Goal: Information Seeking & Learning: Check status

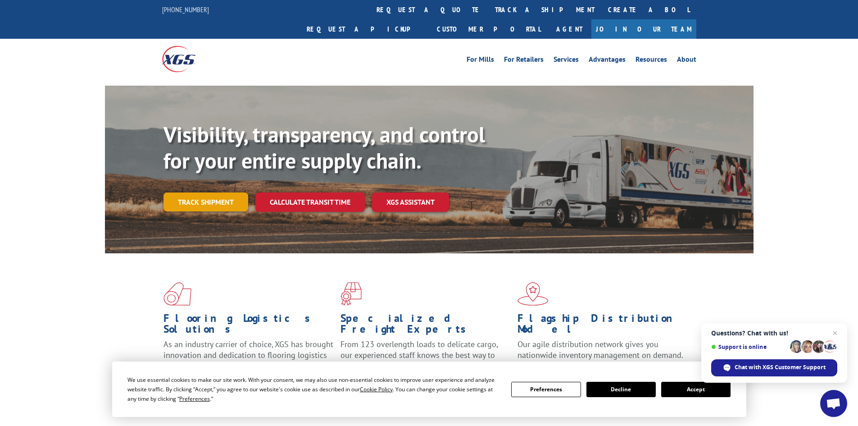
click at [220, 192] on link "Track shipment" at bounding box center [206, 201] width 85 height 19
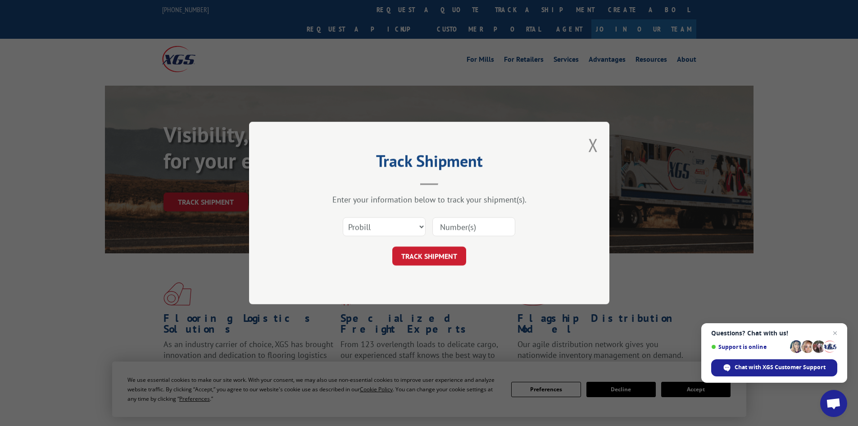
paste input "2847937"
type input "2847937"
click at [386, 223] on select "Select category... Probill BOL PO" at bounding box center [384, 226] width 83 height 19
select select "bol"
click at [343, 217] on select "Select category... Probill BOL PO" at bounding box center [384, 226] width 83 height 19
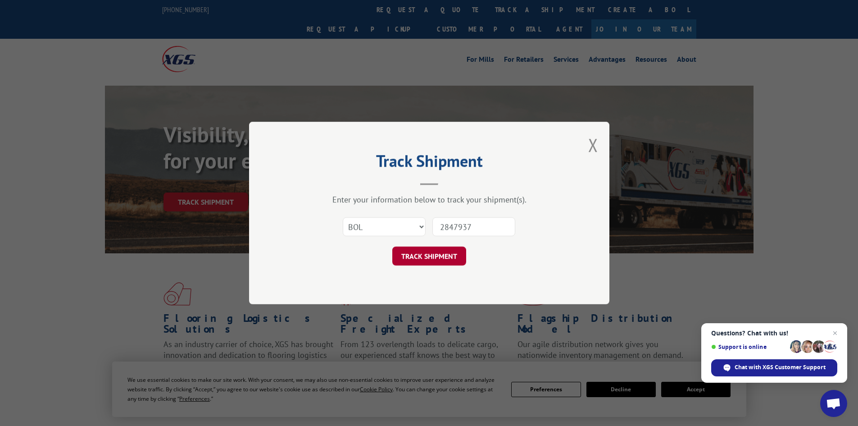
click at [416, 259] on button "TRACK SHIPMENT" at bounding box center [429, 255] width 74 height 19
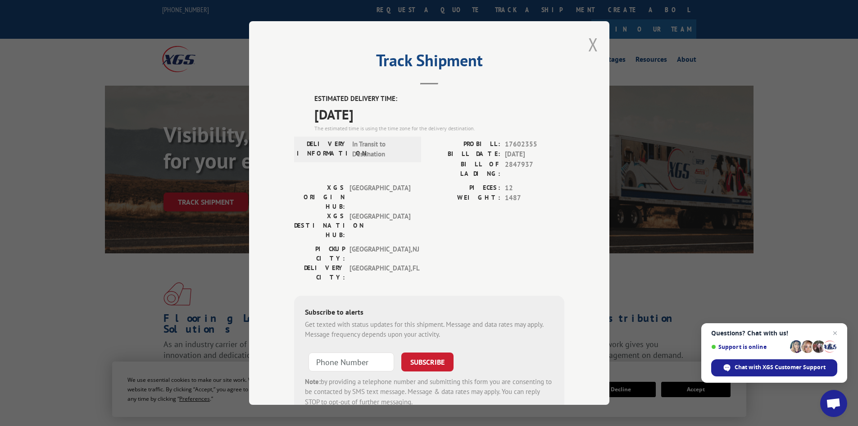
click at [589, 50] on button "Close modal" at bounding box center [594, 44] width 10 height 24
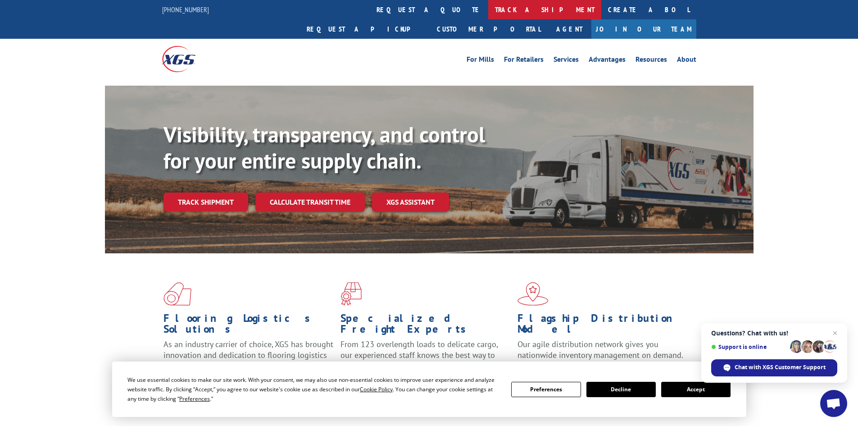
click at [488, 10] on link "track a shipment" at bounding box center [544, 9] width 113 height 19
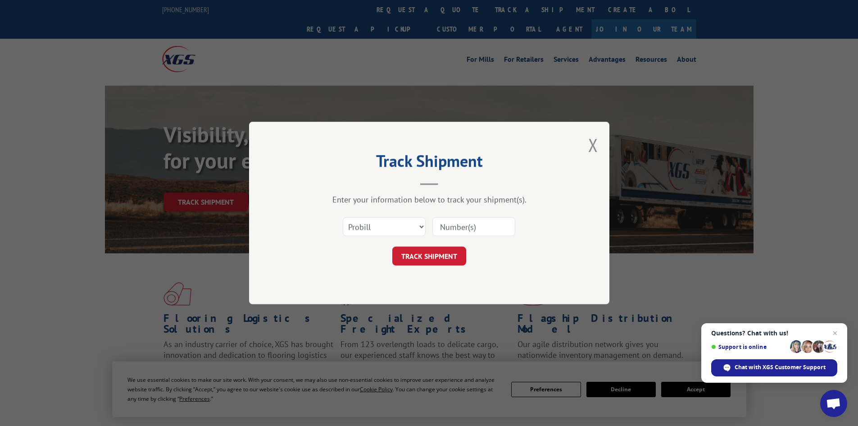
paste input "2847005"
type input "2847005"
click at [393, 221] on select "Select category... Probill BOL PO" at bounding box center [384, 226] width 83 height 19
select select "bol"
click at [343, 217] on select "Select category... Probill BOL PO" at bounding box center [384, 226] width 83 height 19
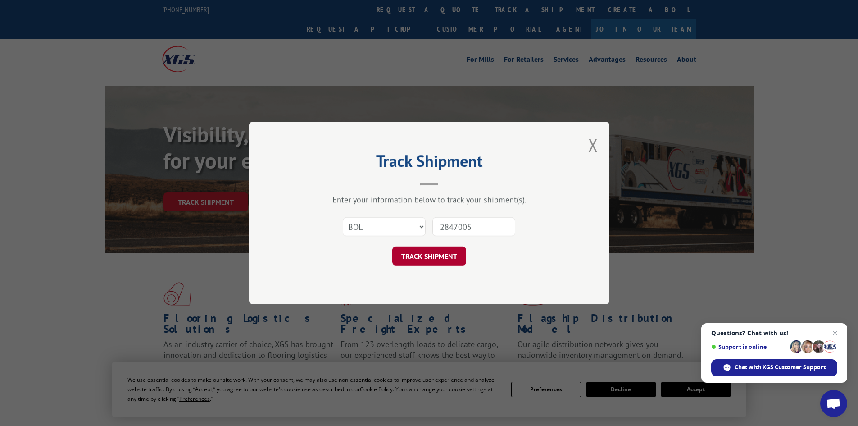
click at [433, 259] on button "TRACK SHIPMENT" at bounding box center [429, 255] width 74 height 19
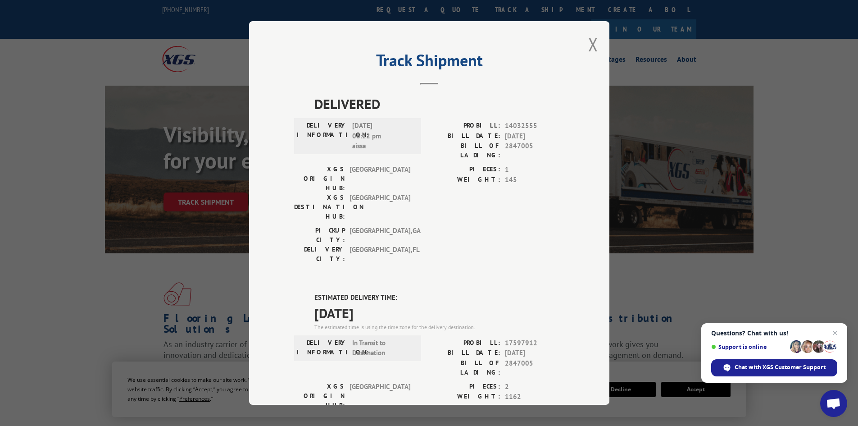
click at [583, 46] on div "Track Shipment DELIVERED DELIVERY INFORMATION: [DATE] 06:22 pm aissa PROBILL: 1…" at bounding box center [429, 212] width 360 height 383
click at [589, 43] on button "Close modal" at bounding box center [594, 44] width 10 height 24
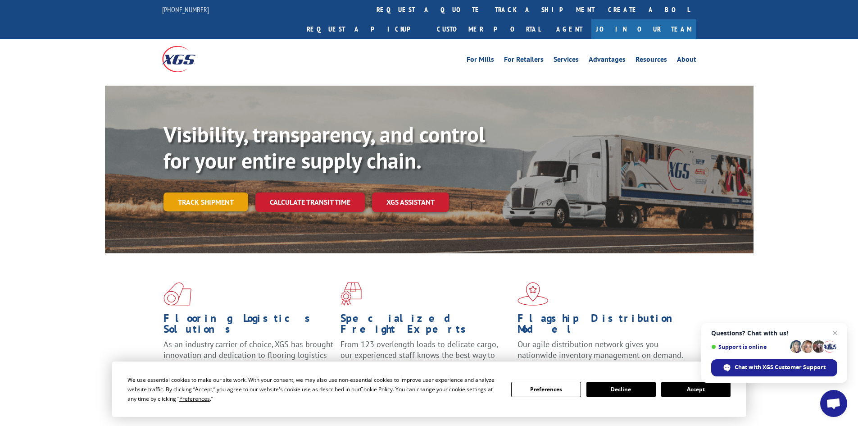
click at [219, 192] on link "Track shipment" at bounding box center [206, 201] width 85 height 19
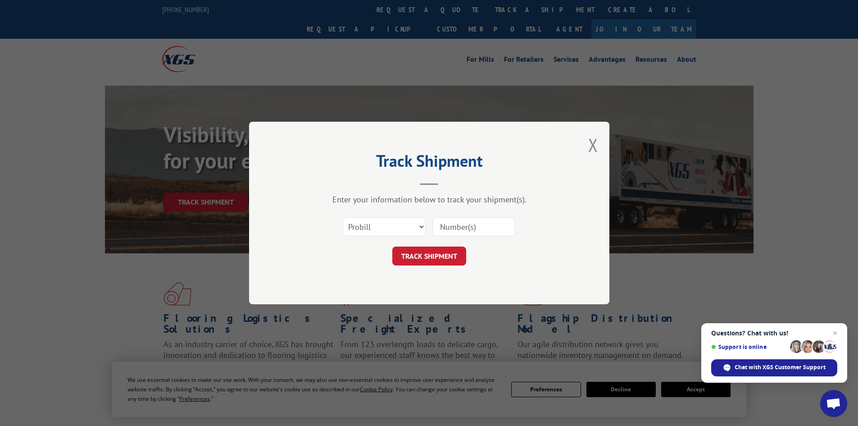
paste input "2839642"
type input "2839642"
click at [385, 236] on select "Select category... Probill BOL PO" at bounding box center [384, 226] width 83 height 19
select select "bol"
click at [343, 217] on select "Select category... Probill BOL PO" at bounding box center [384, 226] width 83 height 19
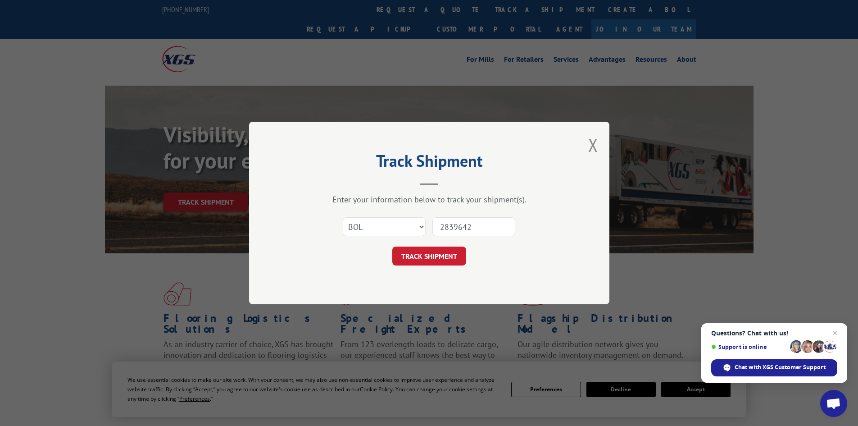
click at [419, 260] on button "TRACK SHIPMENT" at bounding box center [429, 255] width 74 height 19
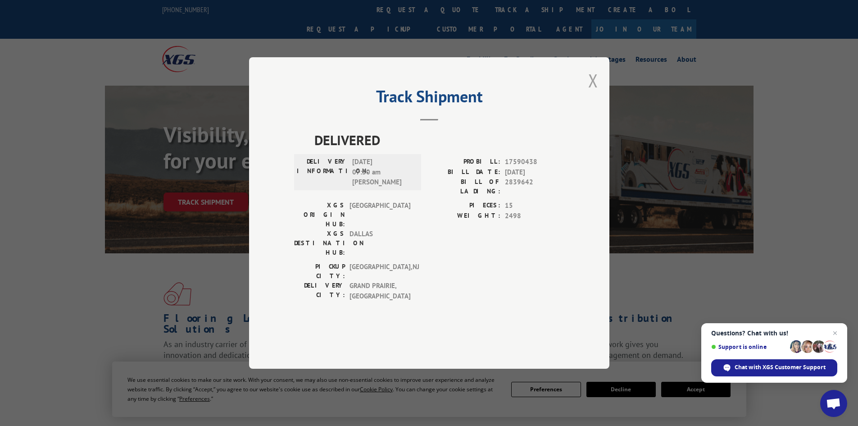
click at [595, 92] on button "Close modal" at bounding box center [594, 80] width 10 height 24
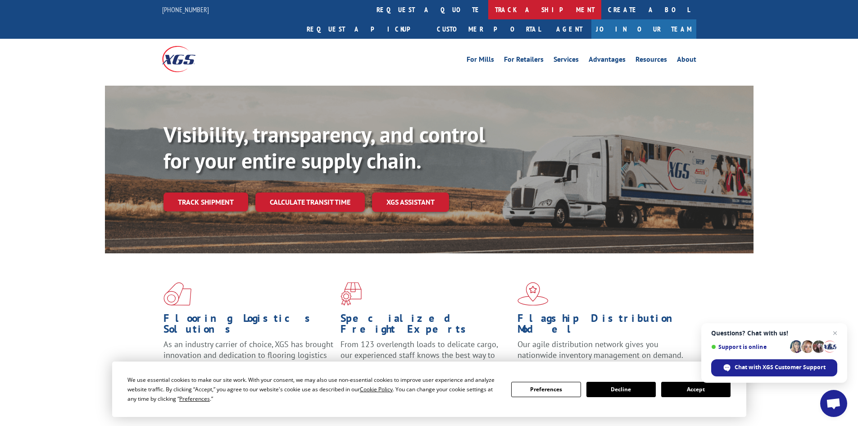
click at [488, 10] on link "track a shipment" at bounding box center [544, 9] width 113 height 19
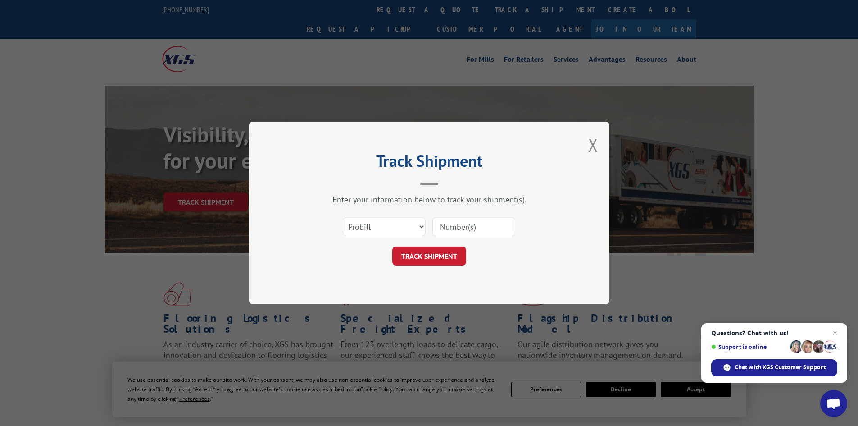
click at [447, 224] on input at bounding box center [474, 226] width 83 height 19
type input "2847728"
drag, startPoint x: 405, startPoint y: 228, endPoint x: 398, endPoint y: 233, distance: 8.9
click at [404, 228] on select "Select category... Probill BOL PO" at bounding box center [384, 226] width 83 height 19
select select "bol"
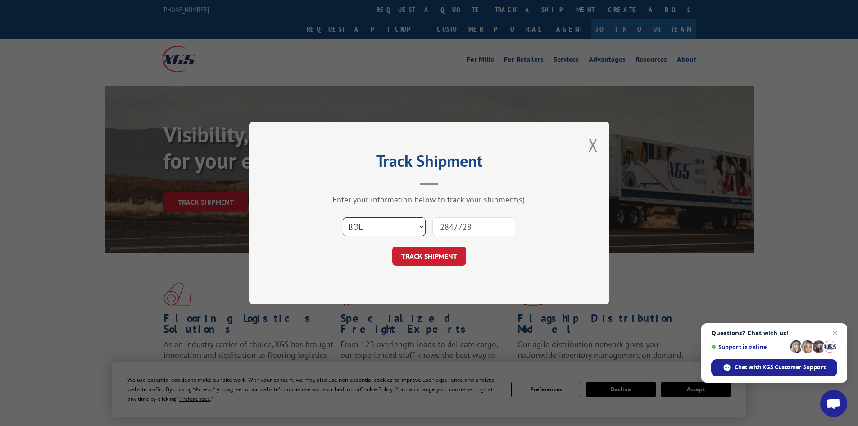
click at [343, 217] on select "Select category... Probill BOL PO" at bounding box center [384, 226] width 83 height 19
click at [417, 266] on div "Track Shipment Enter your information below to track your shipment(s). Select c…" at bounding box center [429, 213] width 360 height 182
click at [461, 257] on button "TRACK SHIPMENT" at bounding box center [429, 255] width 74 height 19
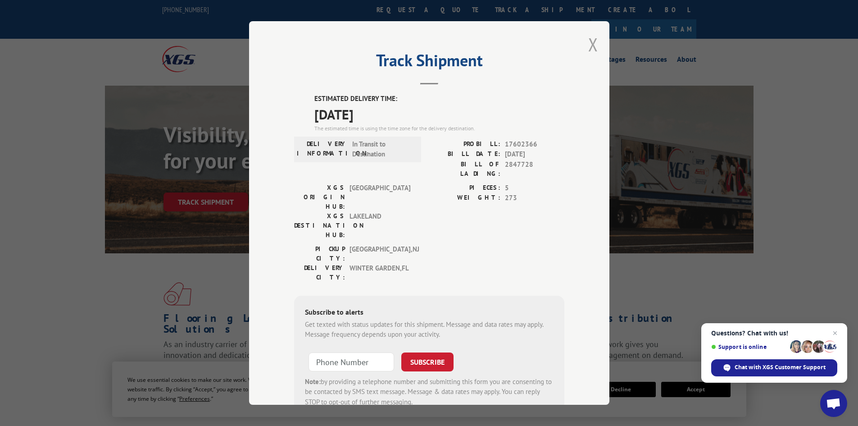
click at [589, 46] on button "Close modal" at bounding box center [594, 44] width 10 height 24
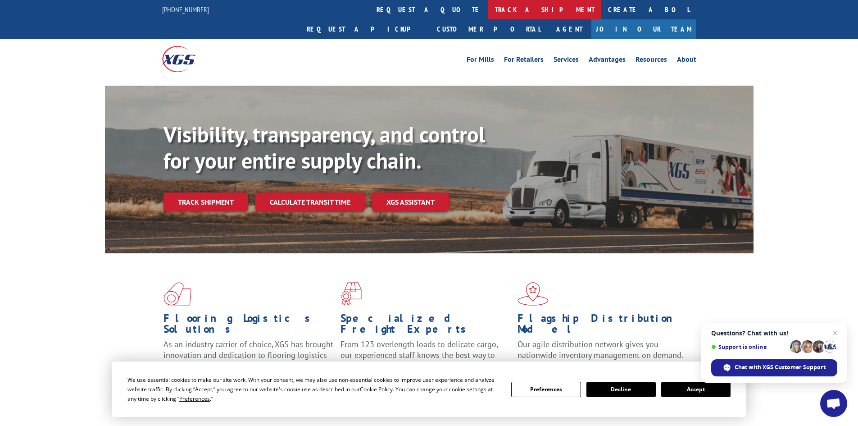
click at [488, 10] on link "track a shipment" at bounding box center [544, 9] width 113 height 19
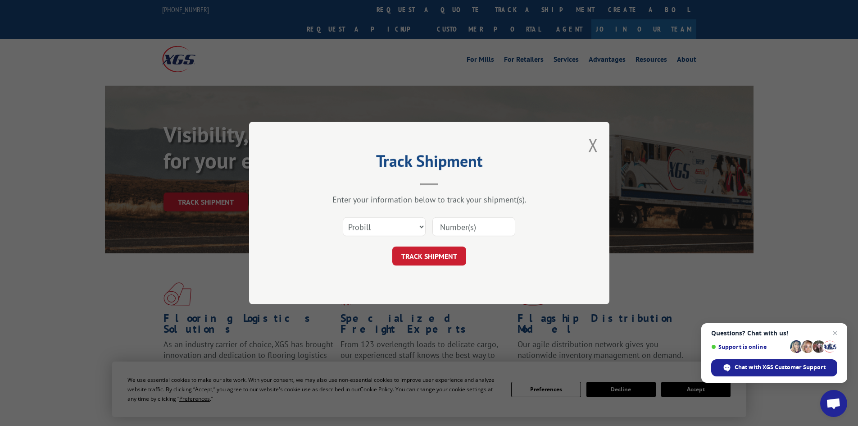
paste input "2839526"
type input "2839526"
drag, startPoint x: 392, startPoint y: 226, endPoint x: 389, endPoint y: 230, distance: 4.9
click at [392, 226] on select "Select category... Probill BOL PO" at bounding box center [384, 226] width 83 height 19
select select "bol"
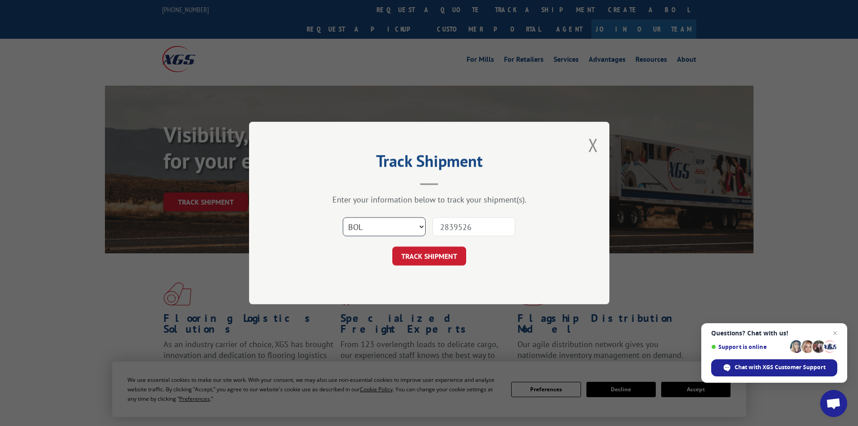
click at [343, 217] on select "Select category... Probill BOL PO" at bounding box center [384, 226] width 83 height 19
click at [421, 254] on button "TRACK SHIPMENT" at bounding box center [429, 255] width 74 height 19
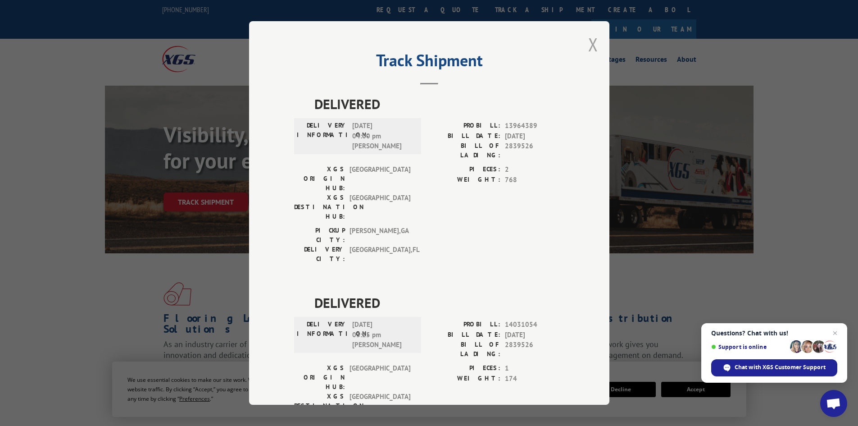
drag, startPoint x: 590, startPoint y: 45, endPoint x: 607, endPoint y: 143, distance: 99.3
click at [590, 46] on button "Close modal" at bounding box center [594, 44] width 10 height 24
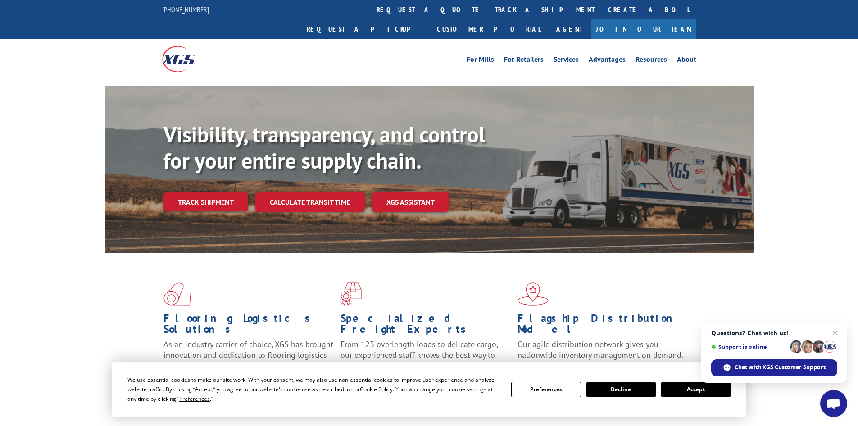
click at [211, 192] on link "Track shipment" at bounding box center [206, 201] width 85 height 19
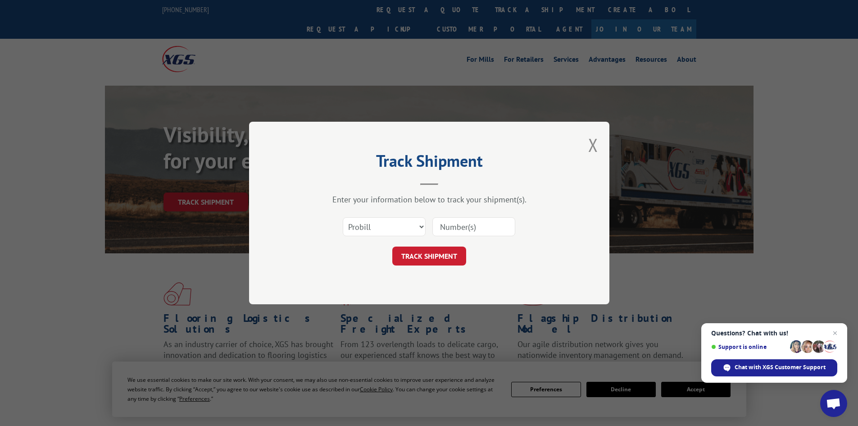
paste input "2849823"
type input "2849823"
click at [387, 231] on select "Select category... Probill BOL PO" at bounding box center [384, 226] width 83 height 19
select select "bol"
click at [343, 217] on select "Select category... Probill BOL PO" at bounding box center [384, 226] width 83 height 19
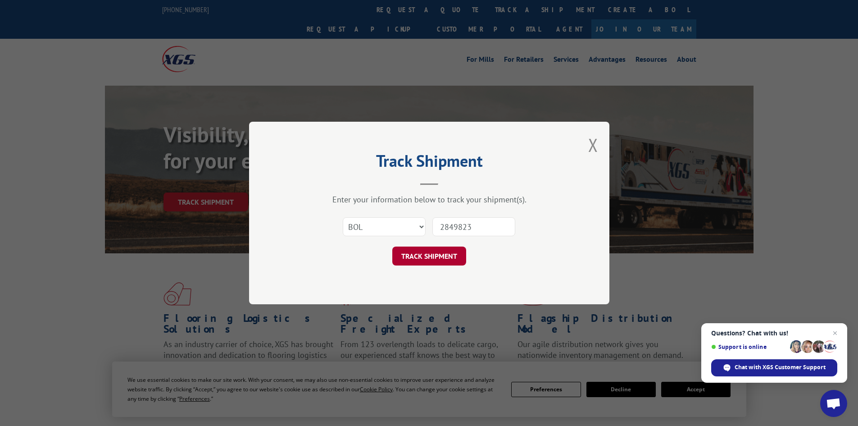
click at [433, 263] on button "TRACK SHIPMENT" at bounding box center [429, 255] width 74 height 19
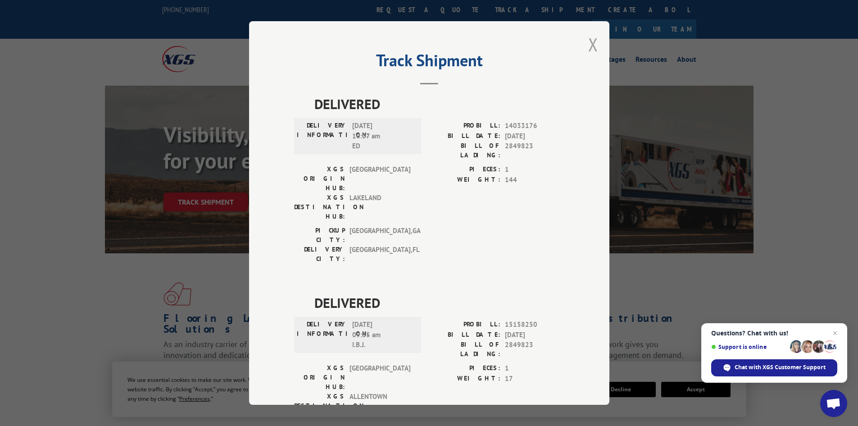
click at [589, 51] on button "Close modal" at bounding box center [594, 44] width 10 height 24
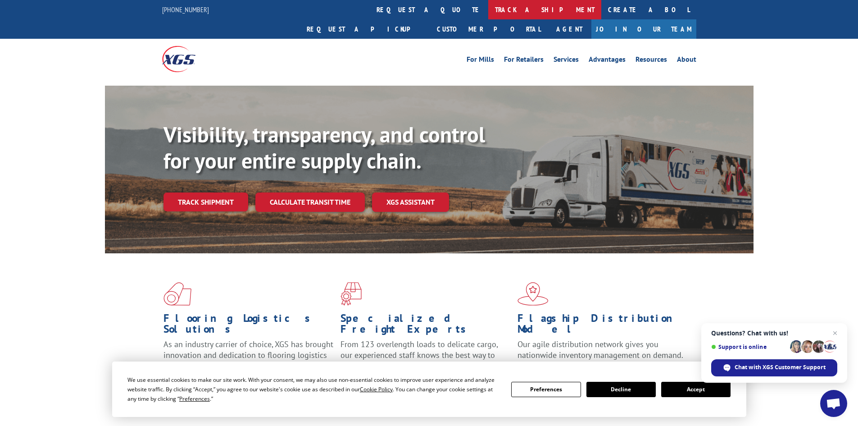
click at [488, 13] on link "track a shipment" at bounding box center [544, 9] width 113 height 19
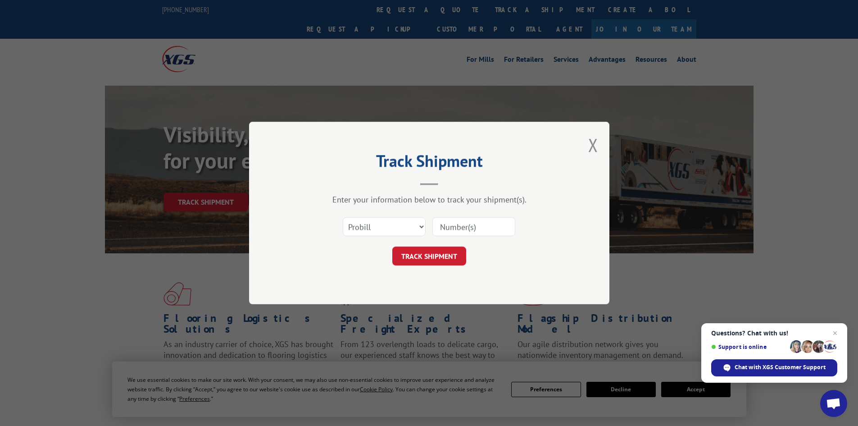
paste input "2847982"
type input "2847982"
click at [404, 221] on select "Select category... Probill BOL PO" at bounding box center [384, 226] width 83 height 19
select select "bol"
click at [343, 217] on select "Select category... Probill BOL PO" at bounding box center [384, 226] width 83 height 19
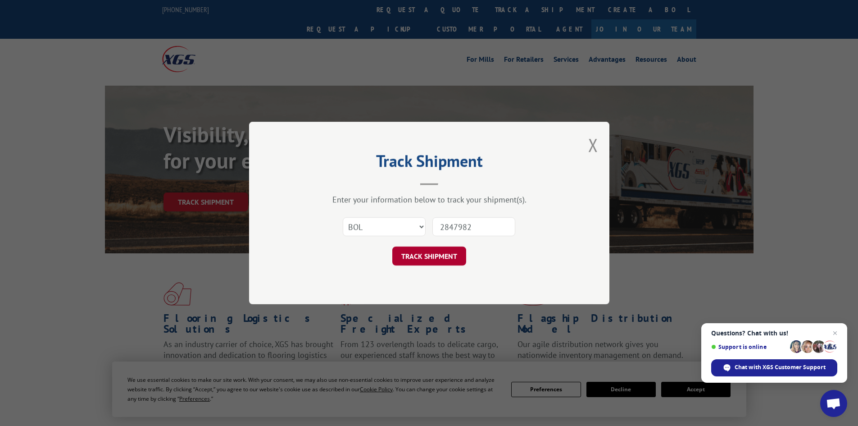
click at [411, 255] on button "TRACK SHIPMENT" at bounding box center [429, 255] width 74 height 19
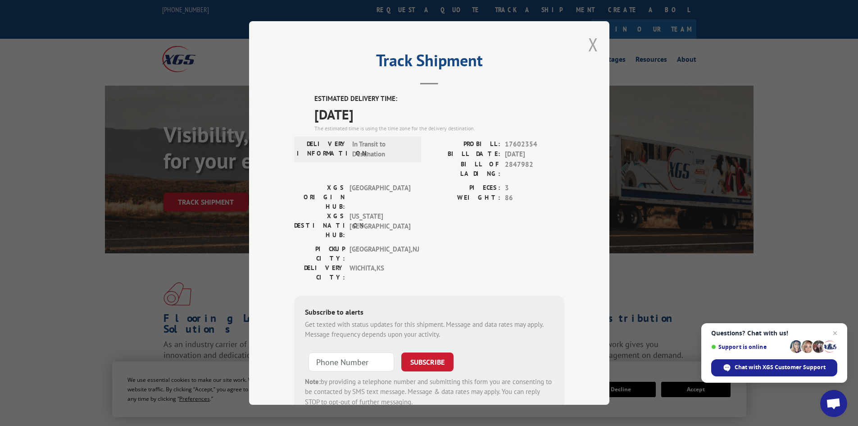
click at [590, 45] on button "Close modal" at bounding box center [594, 44] width 10 height 24
